Goal: Information Seeking & Learning: Check status

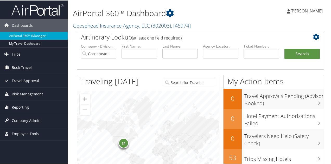
click at [17, 66] on span "Book Travel" at bounding box center [22, 67] width 20 height 13
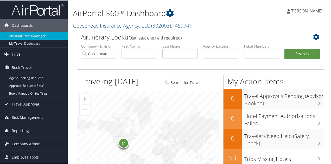
click at [21, 55] on link "Trips" at bounding box center [34, 53] width 68 height 13
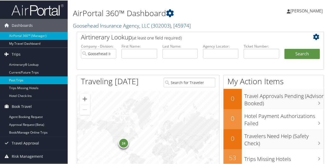
click at [27, 77] on link "Past Trips" at bounding box center [34, 80] width 68 height 8
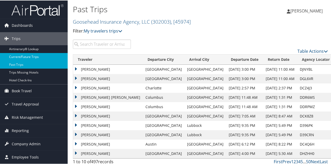
click at [18, 55] on link "Current/Future Trips" at bounding box center [34, 56] width 68 height 8
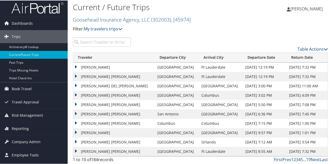
scroll to position [3, 0]
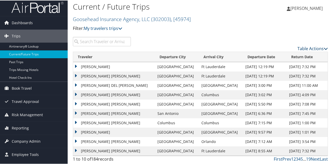
click at [310, 49] on link "Table Actions" at bounding box center [312, 48] width 30 height 6
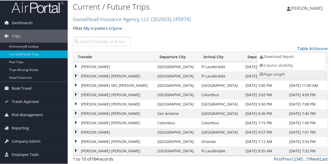
click at [275, 74] on link "Page Length" at bounding box center [291, 73] width 68 height 9
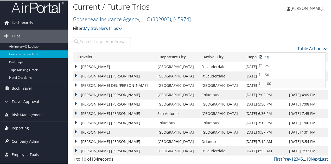
click at [263, 83] on link "100" at bounding box center [291, 83] width 68 height 9
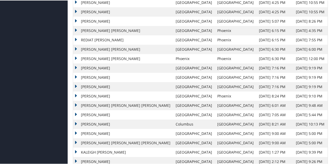
scroll to position [470, 0]
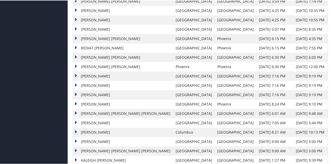
click at [74, 27] on td "SKYLAR FAYE HAYNER" at bounding box center [123, 28] width 100 height 9
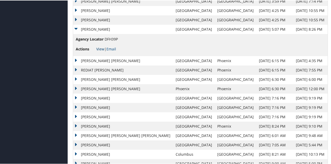
click at [98, 48] on link "View" at bounding box center [100, 48] width 8 height 5
click at [75, 29] on td "SKYLAR FAYE HAYNER" at bounding box center [123, 28] width 100 height 9
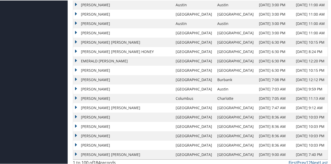
scroll to position [844, 0]
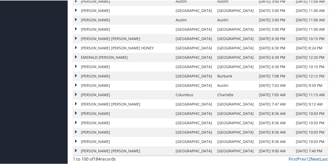
click at [313, 157] on link "Next" at bounding box center [314, 159] width 9 height 6
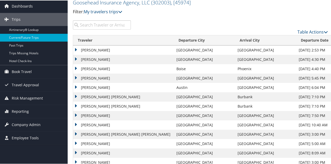
scroll to position [19, 0]
click at [76, 58] on td "JOSEPH MORRISON" at bounding box center [123, 58] width 101 height 9
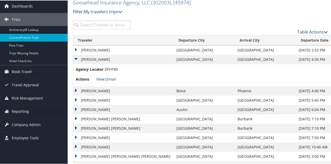
click at [99, 78] on link "View" at bounding box center [100, 78] width 8 height 5
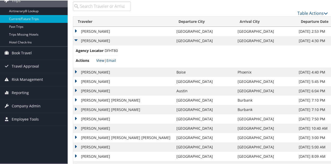
scroll to position [45, 0]
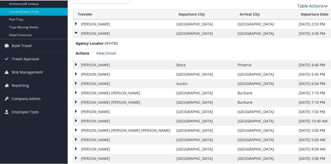
click at [76, 110] on td "SIDNEY GRACE GLANZMAN" at bounding box center [123, 111] width 101 height 9
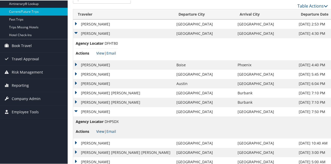
click at [102, 129] on link "View" at bounding box center [100, 130] width 8 height 5
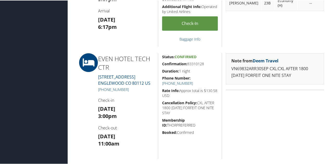
scroll to position [234, 0]
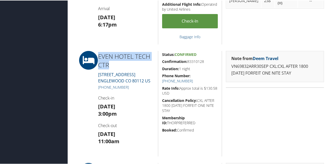
drag, startPoint x: 97, startPoint y: 47, endPoint x: 129, endPoint y: 66, distance: 37.7
click at [129, 66] on div "86249137 Fayetteville, AR Denver, CO Tue 30 Sep 2025 - Wed 01 Oct 2025 DFH39P A…" at bounding box center [200, 137] width 255 height 708
click at [129, 66] on h2 "EVEN HOTEL TECH CTR" at bounding box center [126, 59] width 56 height 17
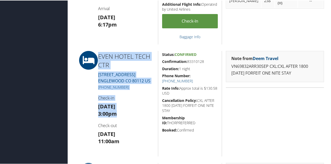
drag, startPoint x: 97, startPoint y: 53, endPoint x: 133, endPoint y: 123, distance: 78.0
click at [133, 123] on div "EVEN HOTEL TECH CTR 7380 SOUTH CLINTON STREET ENGLEWOOD CO 80112 US +1 (303) 66…" at bounding box center [126, 102] width 64 height 105
click at [133, 117] on h3 "Tue 30 Sep 3:00pm" at bounding box center [126, 109] width 56 height 15
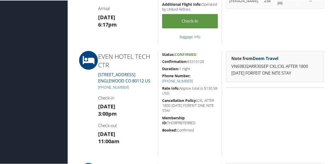
drag, startPoint x: 158, startPoint y: 84, endPoint x: 193, endPoint y: 136, distance: 62.6
click at [193, 136] on div "Status: Confirmed Confirmation: 83310128 Duration: 1 night Phone Number: +1 (30…" at bounding box center [190, 102] width 64 height 105
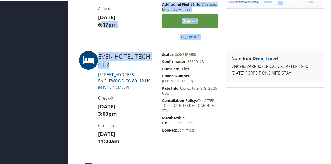
drag, startPoint x: 100, startPoint y: 40, endPoint x: 120, endPoint y: 63, distance: 31.1
click at [120, 63] on div "86249137 Fayetteville, AR Denver, CO Tue 30 Sep 2025 - Wed 01 Oct 2025 DFH39P A…" at bounding box center [200, 137] width 255 height 708
click at [120, 63] on h2 "EVEN HOTEL TECH CTR" at bounding box center [126, 59] width 56 height 17
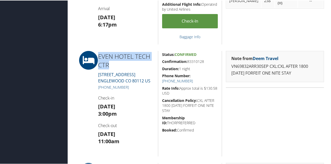
drag, startPoint x: 95, startPoint y: 49, endPoint x: 113, endPoint y: 64, distance: 23.8
click at [113, 64] on div "86249137 Fayetteville, AR Denver, CO Tue 30 Sep 2025 - Wed 01 Oct 2025 DFH39P A…" at bounding box center [200, 137] width 255 height 708
click at [113, 64] on h2 "EVEN HOTEL TECH CTR" at bounding box center [126, 59] width 56 height 17
drag, startPoint x: 95, startPoint y: 51, endPoint x: 118, endPoint y: 67, distance: 28.0
click at [118, 67] on div "EVEN HOTEL TECH CTR 7380 SOUTH CLINTON STREET ENGLEWOOD CO 80112 US +1 (303) 66…" at bounding box center [126, 102] width 64 height 105
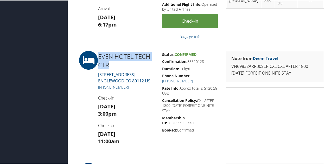
click at [118, 67] on h2 "EVEN HOTEL TECH CTR" at bounding box center [126, 59] width 56 height 17
drag, startPoint x: 99, startPoint y: 56, endPoint x: 109, endPoint y: 63, distance: 12.4
click at [109, 63] on h2 "EVEN HOTEL TECH CTR" at bounding box center [126, 59] width 56 height 17
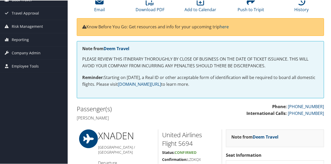
scroll to position [0, 0]
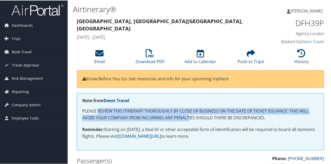
drag, startPoint x: 99, startPoint y: 107, endPoint x: 189, endPoint y: 118, distance: 91.0
click at [189, 118] on p "PLEASE REVIEW THIS ITINERARY THOROUGHLY BY CLOSE OF BUSINESS ON THE DATE OF TIC…" at bounding box center [200, 113] width 236 height 13
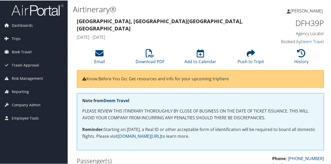
click at [256, 16] on div "Zoe Kent Ferraro Zoe Kent Ferraro My Settings Travel Agency Contacts View Trave…" at bounding box center [277, 13] width 111 height 20
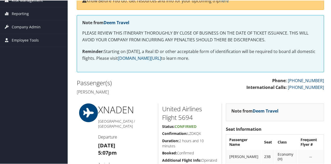
scroll to position [130, 0]
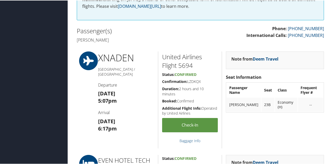
drag, startPoint x: 71, startPoint y: 26, endPoint x: 126, endPoint y: 39, distance: 56.5
click at [126, 39] on h4 "Skylar faye Hayner" at bounding box center [137, 40] width 120 height 6
drag, startPoint x: 113, startPoint y: 37, endPoint x: 73, endPoint y: 26, distance: 41.1
click at [73, 26] on div "Passenger(s) Skylar faye Hayner" at bounding box center [136, 34] width 127 height 19
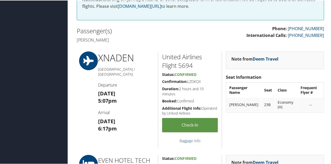
click at [79, 28] on h2 "Passenger(s)" at bounding box center [137, 30] width 120 height 9
drag, startPoint x: 76, startPoint y: 28, endPoint x: 130, endPoint y: 42, distance: 55.8
click at [130, 42] on div "Passenger(s) Skylar faye Hayner" at bounding box center [136, 34] width 127 height 19
drag, startPoint x: 76, startPoint y: 36, endPoint x: 129, endPoint y: 40, distance: 52.6
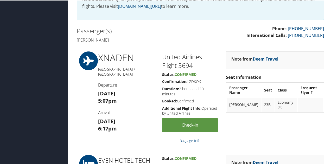
click at [128, 40] on div "Passenger(s) Skylar faye Hayner" at bounding box center [136, 34] width 127 height 19
click at [129, 40] on h4 "Skylar faye Hayner" at bounding box center [137, 40] width 120 height 6
click at [116, 35] on div "Passenger(s) Skylar faye Hayner" at bounding box center [136, 34] width 127 height 19
drag, startPoint x: 77, startPoint y: 31, endPoint x: 120, endPoint y: 40, distance: 44.6
click at [120, 40] on div "Passenger(s) Skylar faye Hayner" at bounding box center [136, 34] width 127 height 19
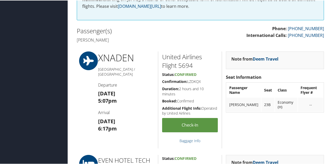
click at [120, 40] on h4 "Skylar faye Hayner" at bounding box center [137, 40] width 120 height 6
click at [157, 31] on h2 "Passenger(s)" at bounding box center [137, 30] width 120 height 9
drag, startPoint x: 116, startPoint y: 42, endPoint x: 65, endPoint y: 40, distance: 51.8
click at [84, 40] on h4 "Skylar faye Hayner" at bounding box center [137, 40] width 120 height 6
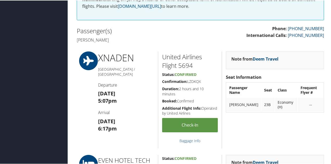
drag, startPoint x: 77, startPoint y: 40, endPoint x: 126, endPoint y: 42, distance: 49.4
click at [126, 42] on div "Passenger(s) Skylar faye Hayner" at bounding box center [136, 34] width 127 height 19
click at [113, 40] on h4 "Skylar faye Hayner" at bounding box center [137, 40] width 120 height 6
drag, startPoint x: 76, startPoint y: 39, endPoint x: 124, endPoint y: 42, distance: 47.4
click at [124, 42] on div "Passenger(s) Skylar faye Hayner" at bounding box center [136, 34] width 127 height 19
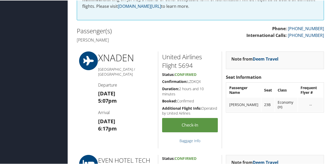
click at [123, 42] on h4 "Skylar faye Hayner" at bounding box center [137, 40] width 120 height 6
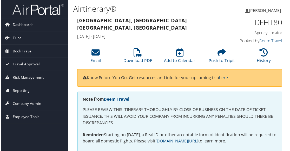
click at [4, 4] on icon at bounding box center [7, 7] width 8 height 8
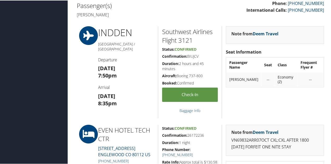
scroll to position [208, 0]
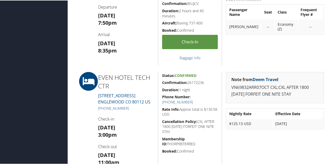
click at [129, 58] on div "IND DEN [GEOGRAPHIC_DATA] / [GEOGRAPHIC_DATA] Departure [DATE] 7:50pm Arrival […" at bounding box center [126, 19] width 64 height 92
drag, startPoint x: 105, startPoint y: 75, endPoint x: 119, endPoint y: 83, distance: 16.4
click at [119, 83] on h2 "EVEN HOTEL TECH CTR" at bounding box center [126, 80] width 56 height 17
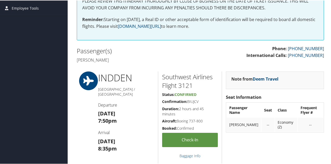
scroll to position [110, 0]
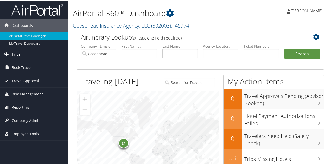
click at [23, 52] on link "Trips" at bounding box center [34, 53] width 68 height 13
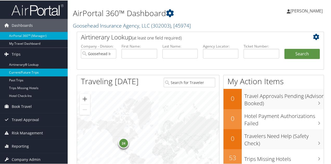
click at [31, 73] on link "Current/Future Trips" at bounding box center [34, 72] width 68 height 8
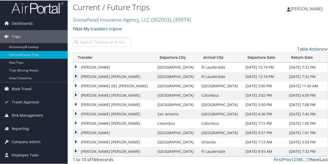
scroll to position [3, 0]
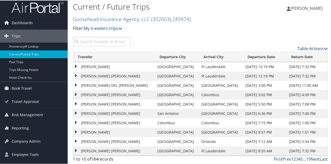
click at [304, 48] on link "Table Actions" at bounding box center [312, 48] width 30 height 6
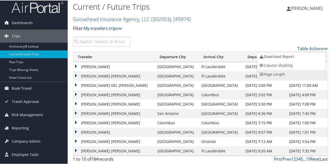
click at [272, 72] on link "Page Length" at bounding box center [291, 73] width 68 height 9
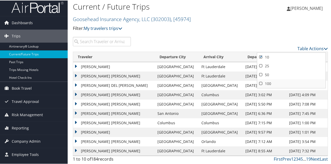
click at [267, 85] on link "100" at bounding box center [291, 83] width 68 height 9
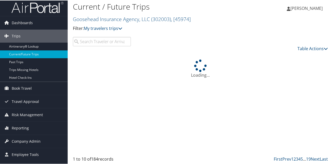
click at [242, 38] on div "Table Actions" at bounding box center [233, 43] width 197 height 15
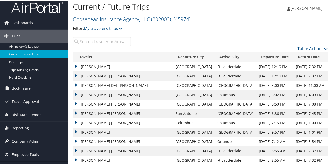
scroll to position [0, 0]
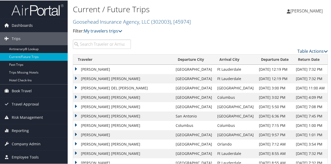
click at [305, 50] on link "Table Actions" at bounding box center [312, 51] width 30 height 6
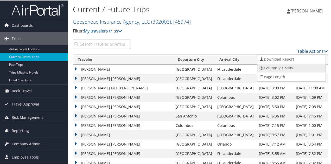
click at [281, 66] on link "Column Visibility" at bounding box center [291, 67] width 68 height 9
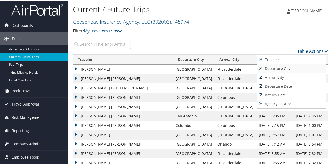
click at [261, 67] on link "Departure City" at bounding box center [291, 68] width 68 height 9
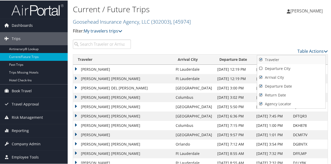
click at [259, 60] on link "Traveler" at bounding box center [291, 59] width 68 height 9
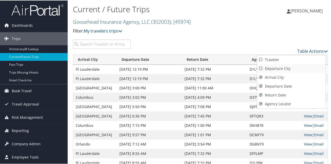
click at [261, 68] on link "Departure City" at bounding box center [291, 68] width 68 height 9
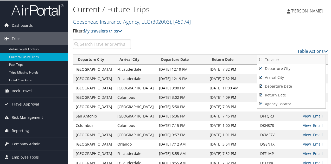
click at [260, 59] on link "Traveler" at bounding box center [291, 59] width 68 height 9
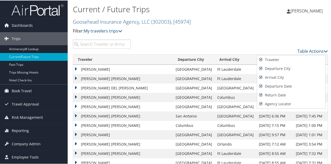
click at [246, 40] on div at bounding box center [166, 82] width 333 height 164
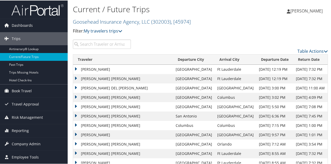
click at [87, 56] on th "Traveler" at bounding box center [123, 59] width 100 height 10
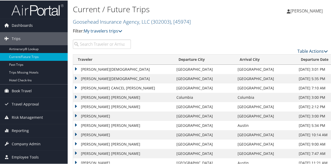
click at [311, 50] on link "Table Actions" at bounding box center [312, 51] width 30 height 6
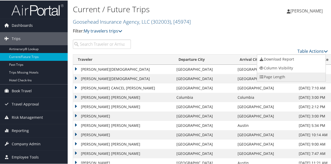
click at [288, 74] on link "Page Length" at bounding box center [291, 76] width 68 height 9
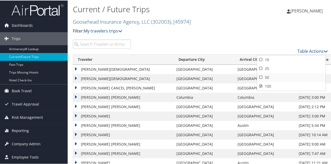
click at [268, 74] on link "50" at bounding box center [291, 76] width 68 height 9
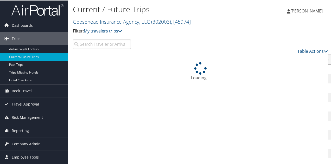
click at [240, 25] on div "Current / Future Trips Goosehead Insurance Agency, LLC ( 302003 ) , [ 45974 ] F…" at bounding box center [158, 18] width 170 height 30
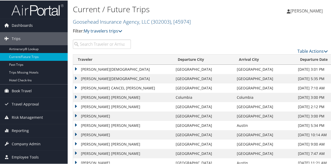
click at [177, 41] on div "Table Actions" at bounding box center [233, 46] width 197 height 15
drag, startPoint x: 94, startPoint y: 45, endPoint x: 97, endPoint y: 50, distance: 5.5
click at [94, 46] on input "search" at bounding box center [102, 43] width 58 height 9
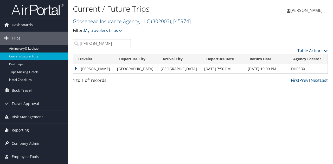
type input "sidney g"
click at [76, 68] on td "SIDNEY GRACE GLANZMAN" at bounding box center [93, 68] width 41 height 9
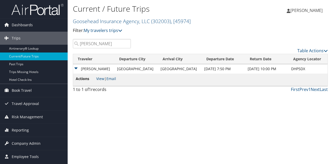
click at [102, 81] on li "Actions View | Email" at bounding box center [96, 80] width 40 height 8
click at [100, 78] on link "View" at bounding box center [100, 78] width 8 height 5
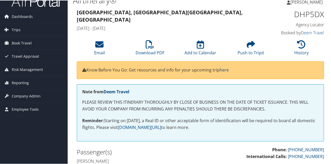
scroll to position [28, 0]
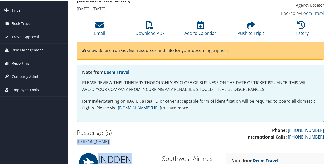
drag, startPoint x: 80, startPoint y: 142, endPoint x: 128, endPoint y: 148, distance: 48.9
click at [132, 143] on h4 "[PERSON_NAME]" at bounding box center [137, 141] width 120 height 6
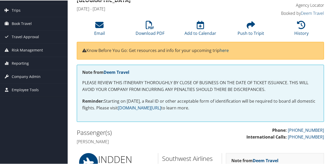
drag, startPoint x: 131, startPoint y: 141, endPoint x: 76, endPoint y: 141, distance: 54.6
click at [77, 141] on h4 "[PERSON_NAME]" at bounding box center [137, 141] width 120 height 6
click at [85, 142] on h4 "[PERSON_NAME]" at bounding box center [137, 141] width 120 height 6
drag, startPoint x: 77, startPoint y: 141, endPoint x: 121, endPoint y: 143, distance: 43.7
click at [121, 143] on h4 "[PERSON_NAME]" at bounding box center [137, 141] width 120 height 6
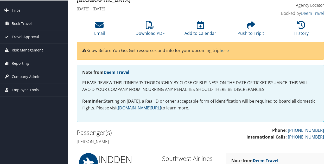
click at [122, 143] on h4 "[PERSON_NAME]" at bounding box center [137, 141] width 120 height 6
drag, startPoint x: 134, startPoint y: 143, endPoint x: 77, endPoint y: 142, distance: 56.9
click at [77, 142] on h4 "Sidney grace Glanzman" at bounding box center [137, 141] width 120 height 6
drag, startPoint x: 77, startPoint y: 141, endPoint x: 108, endPoint y: 141, distance: 30.4
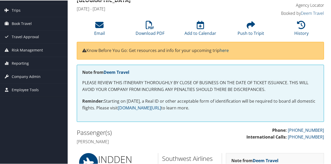
click at [108, 142] on h4 "Sidney grace Glanzman" at bounding box center [137, 141] width 120 height 6
click at [108, 141] on h4 "Sidney grace Glanzman" at bounding box center [137, 141] width 120 height 6
click at [92, 141] on h4 "Sidney grace Glanzman" at bounding box center [137, 141] width 120 height 6
drag, startPoint x: 75, startPoint y: 140, endPoint x: 124, endPoint y: 142, distance: 48.9
click at [124, 142] on div "Passenger(s) Sidney grace Glanzman" at bounding box center [136, 136] width 127 height 19
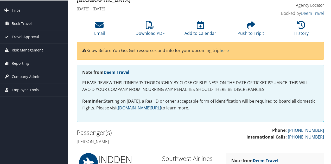
click at [125, 142] on h4 "Sidney grace Glanzman" at bounding box center [137, 141] width 120 height 6
click at [134, 142] on h4 "Sidney grace Glanzman" at bounding box center [137, 141] width 120 height 6
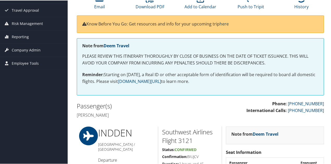
scroll to position [55, 0]
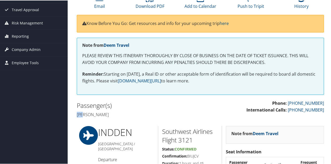
drag, startPoint x: 77, startPoint y: 114, endPoint x: 83, endPoint y: 113, distance: 5.3
click at [83, 113] on h4 "Sidney grace Glanzman" at bounding box center [137, 114] width 120 height 6
